Goal: Information Seeking & Learning: Learn about a topic

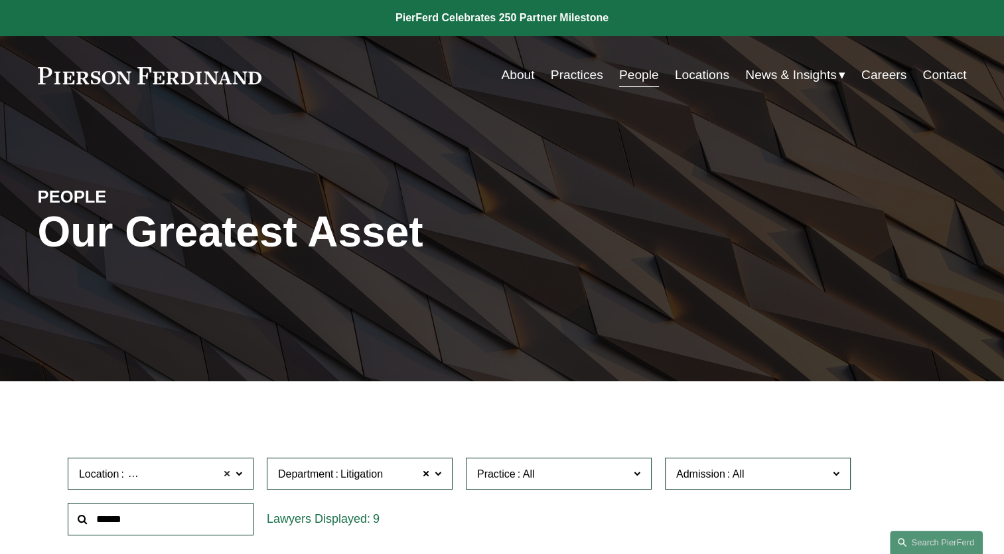
click at [226, 473] on span at bounding box center [227, 473] width 8 height 17
click at [427, 477] on span at bounding box center [426, 473] width 8 height 17
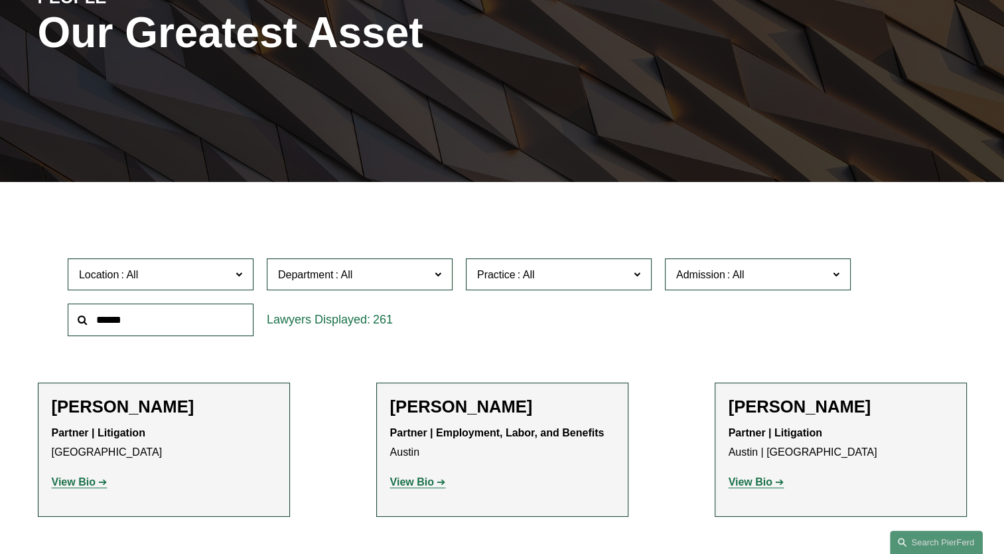
click at [169, 317] on input "text" at bounding box center [161, 319] width 186 height 33
type input "****"
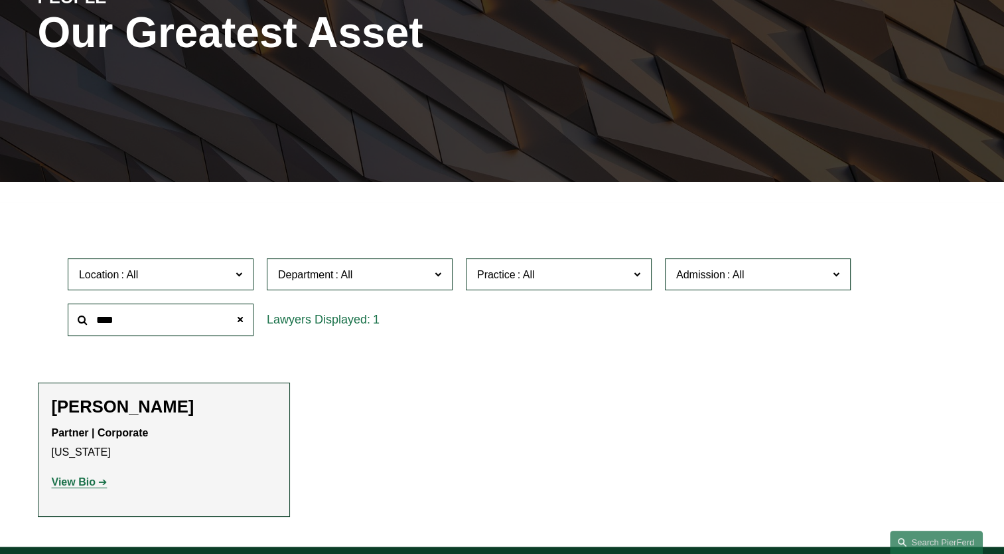
click at [64, 479] on strong "View Bio" at bounding box center [74, 481] width 44 height 11
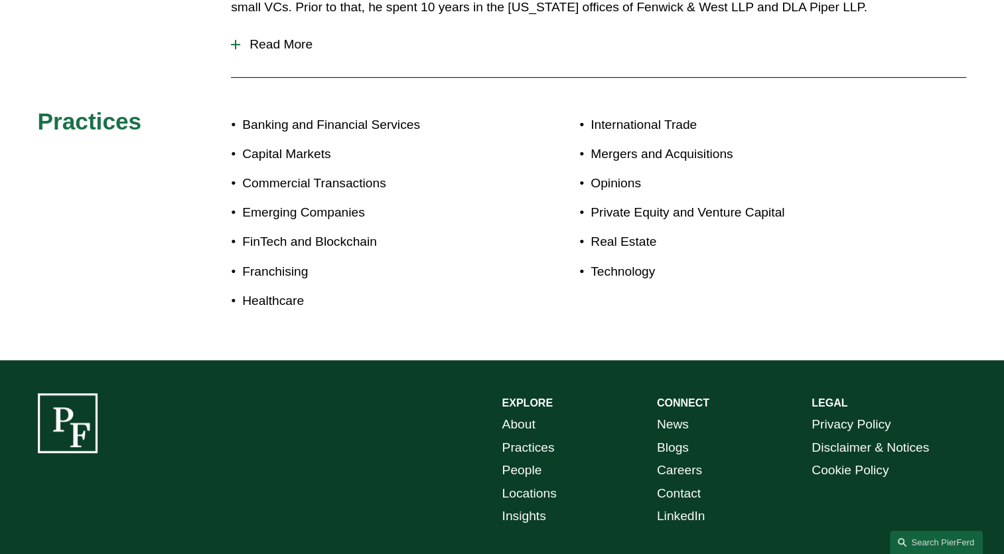
scroll to position [398, 0]
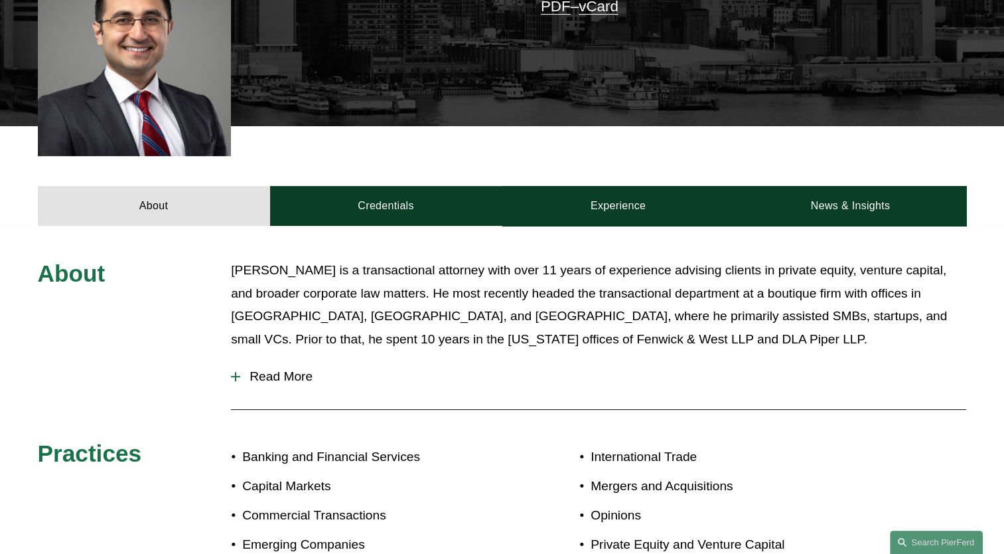
click at [259, 376] on span "Read More" at bounding box center [603, 376] width 726 height 15
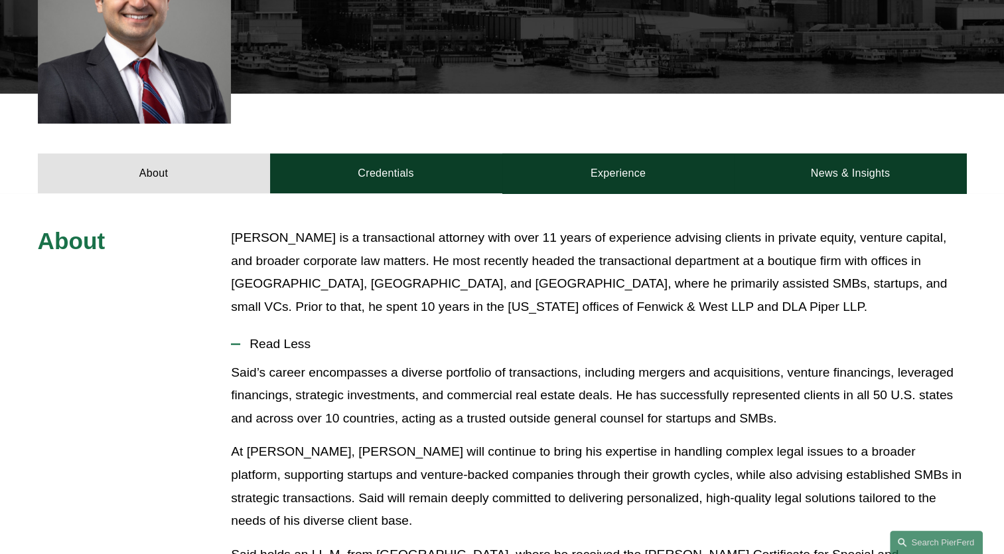
scroll to position [260, 0]
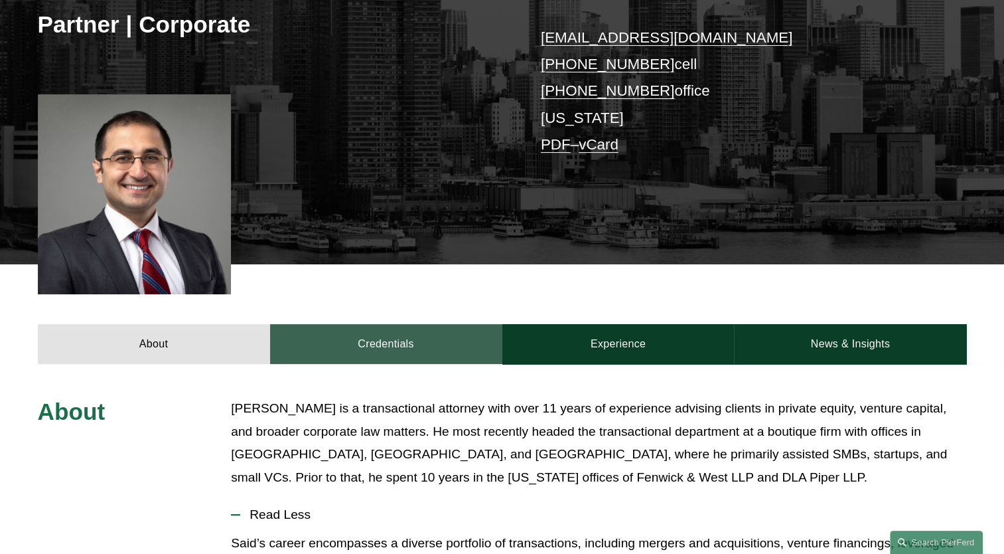
click at [374, 335] on link "Credentials" at bounding box center [386, 344] width 232 height 40
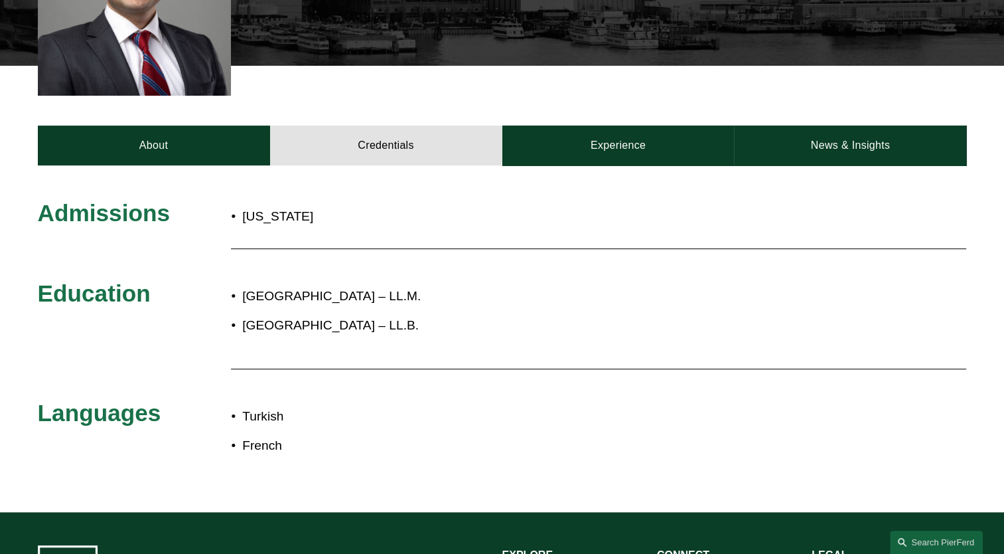
scroll to position [459, 0]
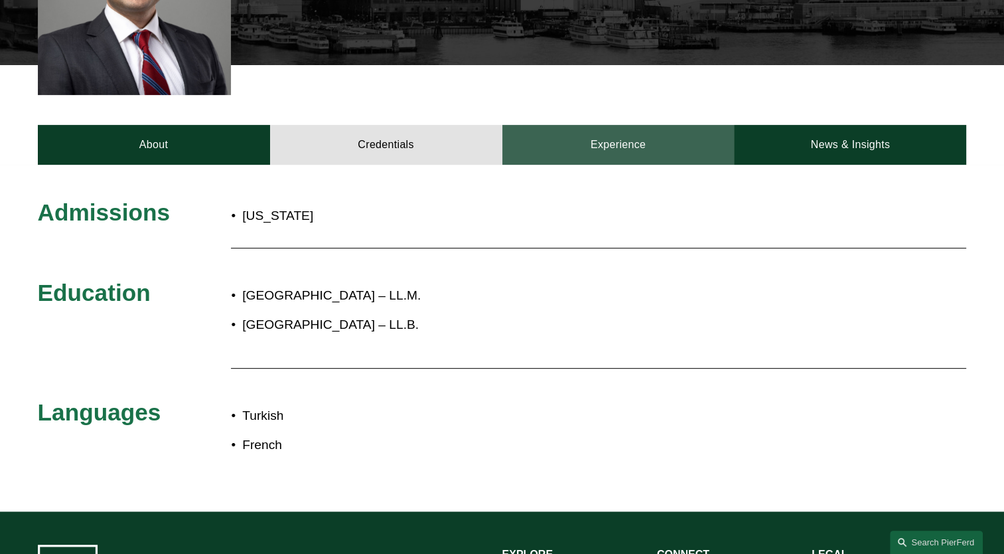
click at [611, 157] on link "Experience" at bounding box center [619, 145] width 232 height 40
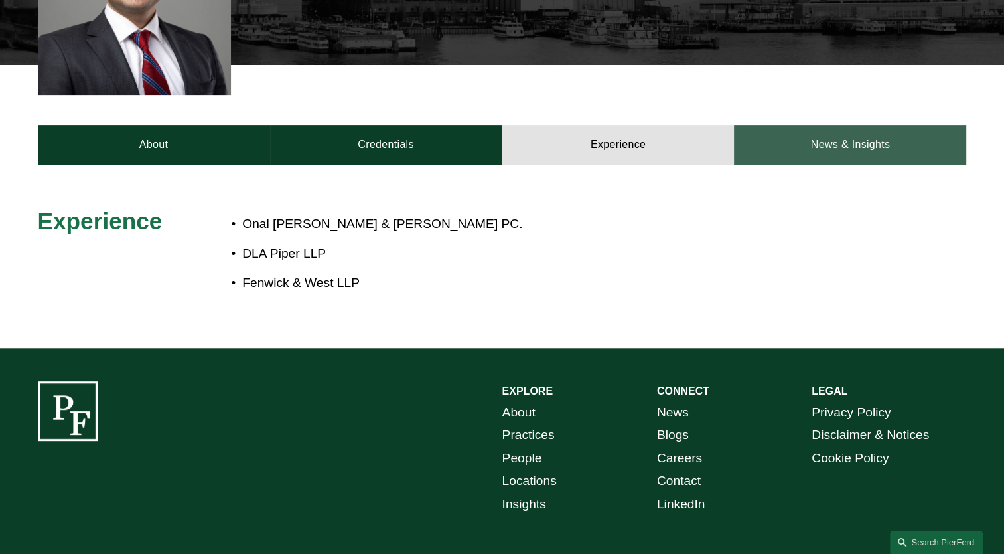
click at [823, 146] on link "News & Insights" at bounding box center [850, 145] width 232 height 40
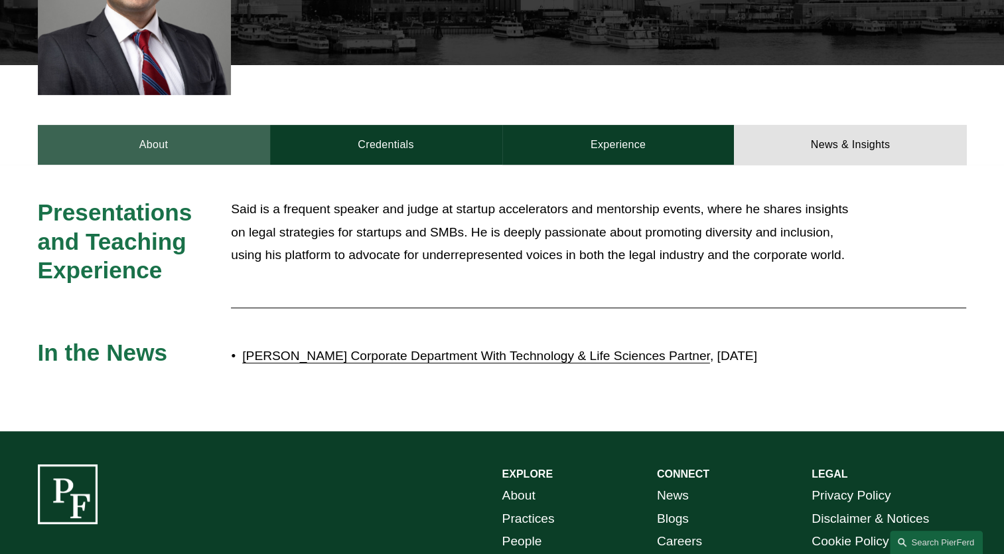
click at [157, 140] on link "About" at bounding box center [154, 145] width 232 height 40
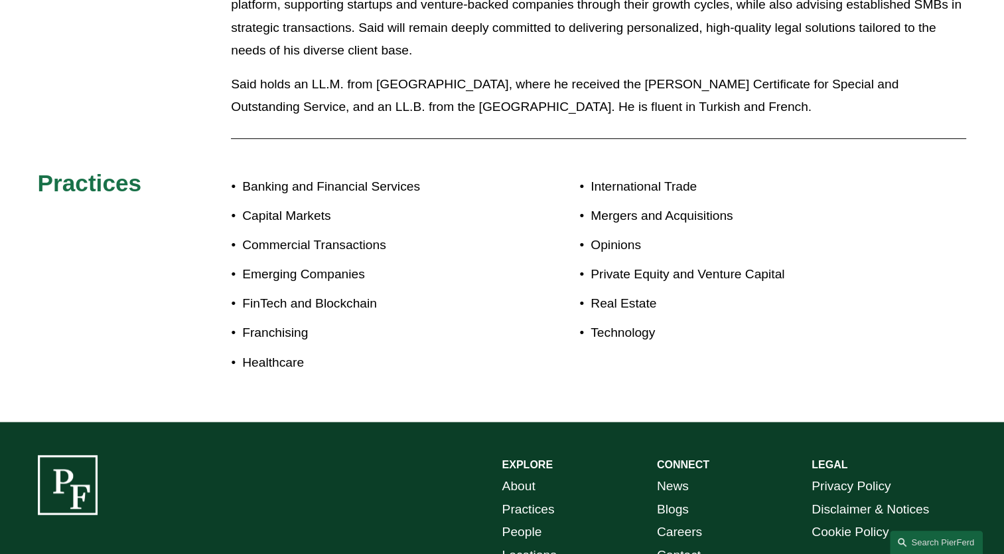
scroll to position [1057, 0]
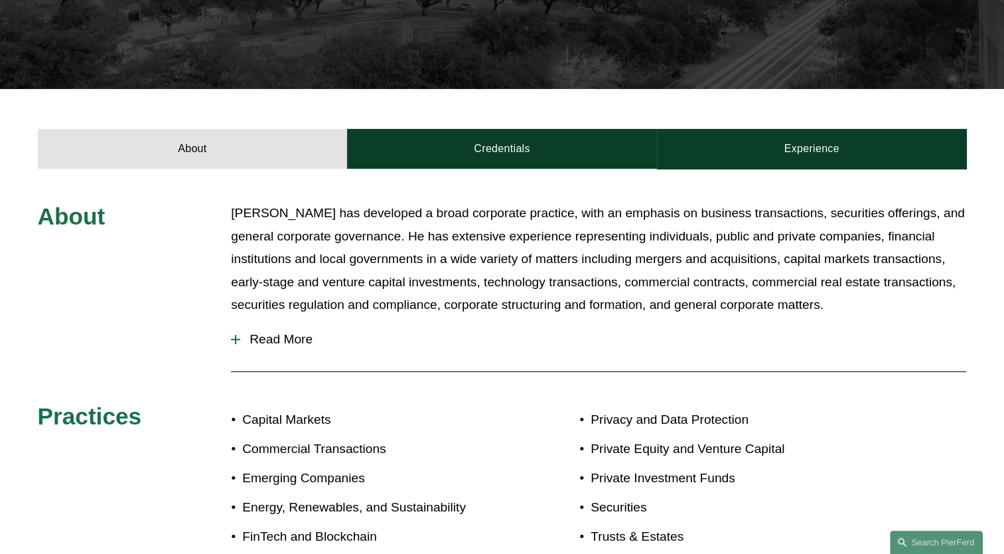
scroll to position [398, 0]
